Goal: Task Accomplishment & Management: Manage account settings

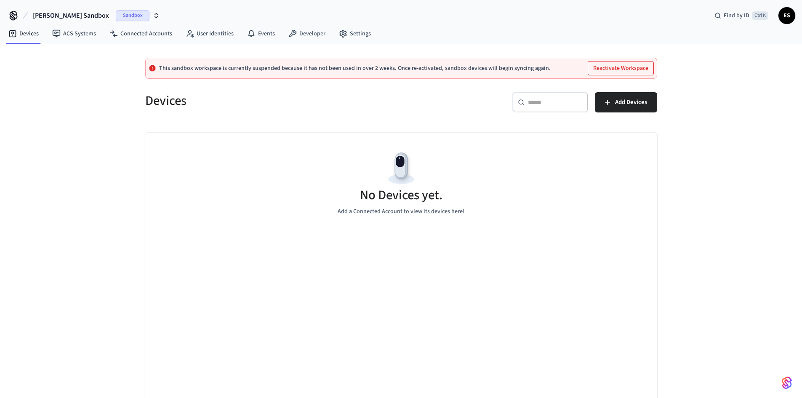
click at [91, 11] on button "[PERSON_NAME] Sandbox Sandbox" at bounding box center [96, 16] width 132 height 18
click at [72, 69] on div "Software Production" at bounding box center [79, 70] width 115 height 11
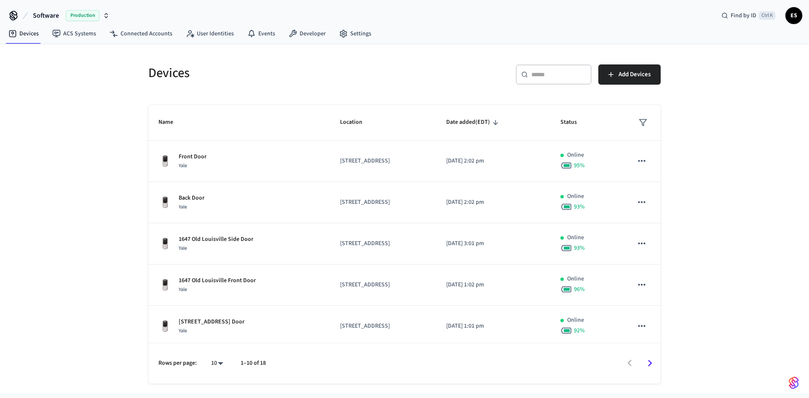
scroll to position [205, 0]
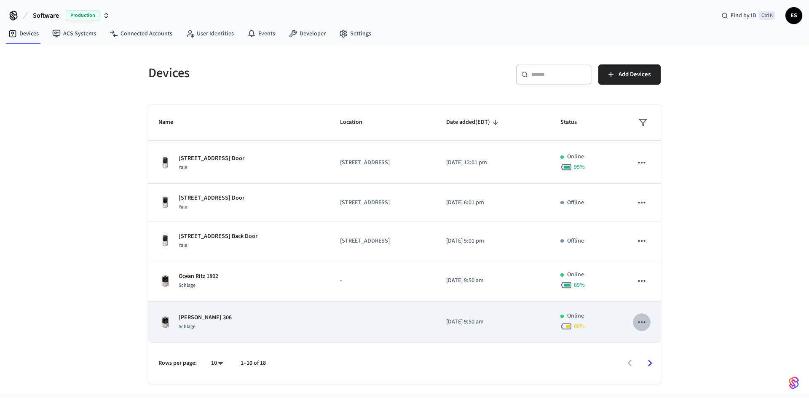
click at [636, 325] on icon "sticky table" at bounding box center [641, 322] width 11 height 11
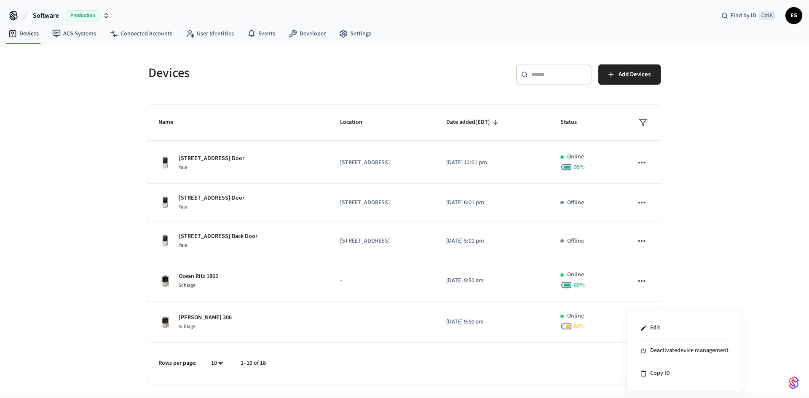
click at [711, 257] on div at bounding box center [404, 199] width 809 height 398
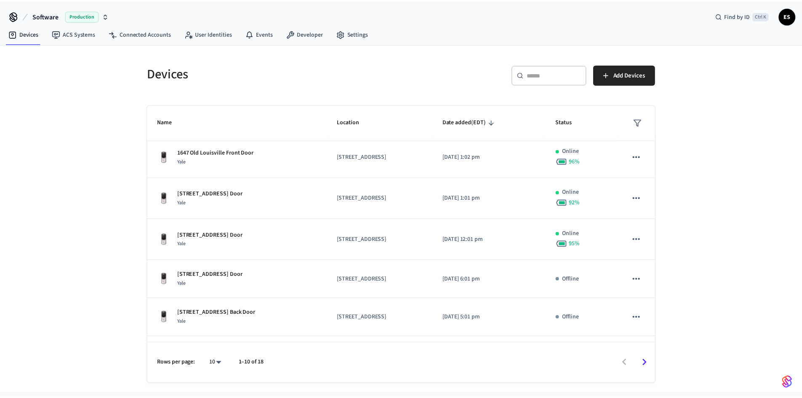
scroll to position [123, 0]
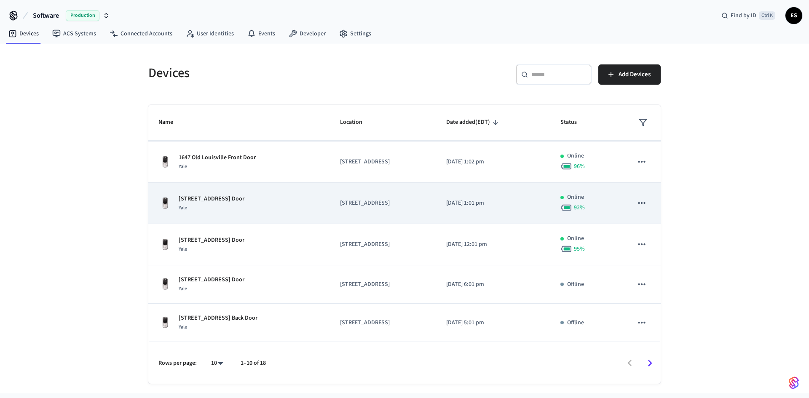
click at [492, 207] on p "[DATE] 1:01 pm" at bounding box center [493, 203] width 94 height 9
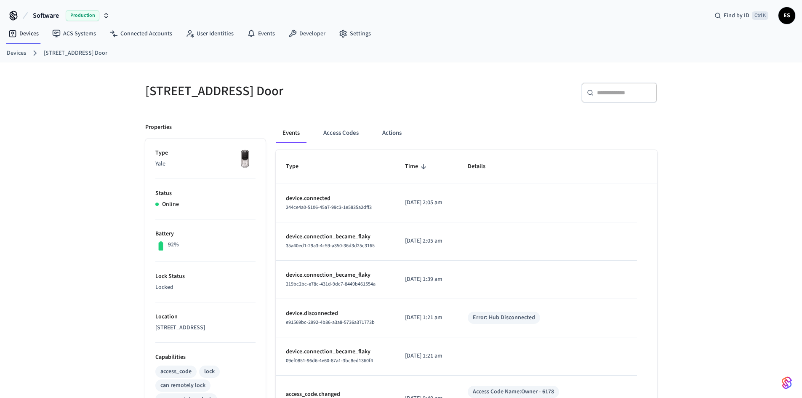
click at [14, 53] on link "Devices" at bounding box center [16, 53] width 19 height 9
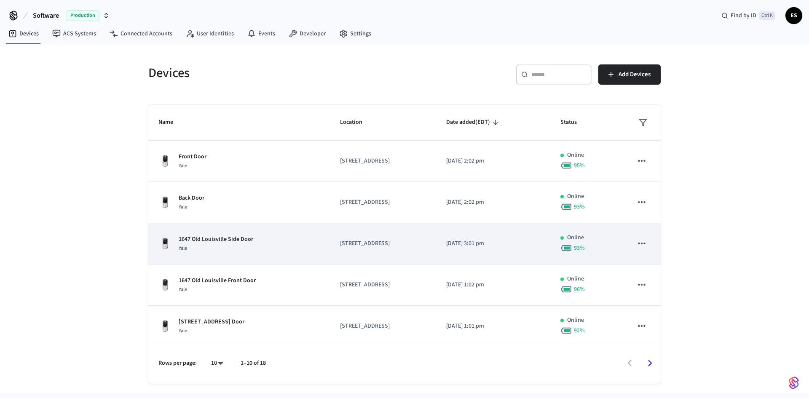
click at [340, 246] on p "[STREET_ADDRESS]" at bounding box center [383, 243] width 86 height 9
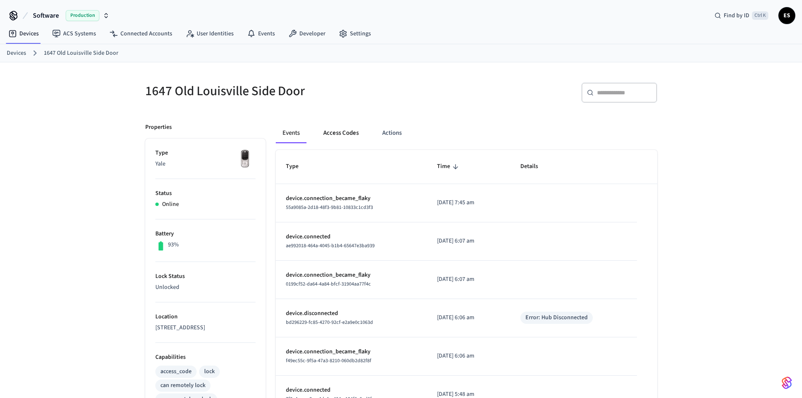
click at [336, 139] on button "Access Codes" at bounding box center [341, 133] width 49 height 20
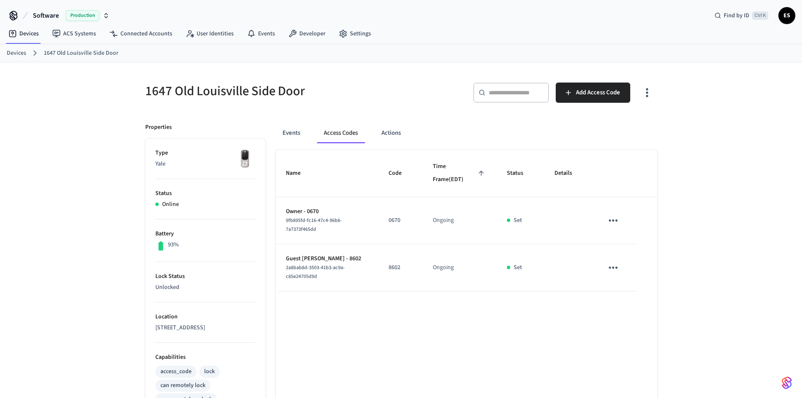
click at [21, 53] on link "Devices" at bounding box center [16, 53] width 19 height 9
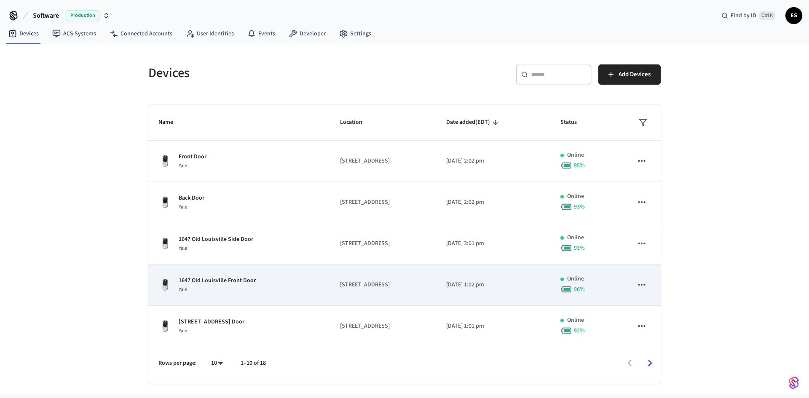
click at [259, 278] on div "1647 Old Louisville Front Door Yale" at bounding box center [238, 285] width 161 height 18
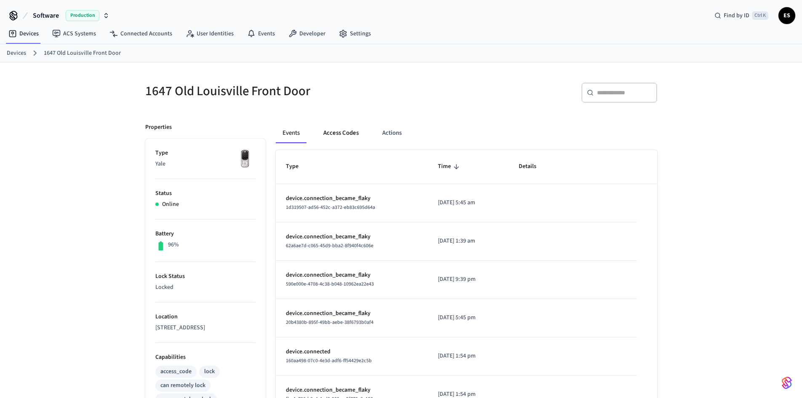
click at [348, 138] on button "Access Codes" at bounding box center [341, 133] width 49 height 20
